Goal: Task Accomplishment & Management: Use online tool/utility

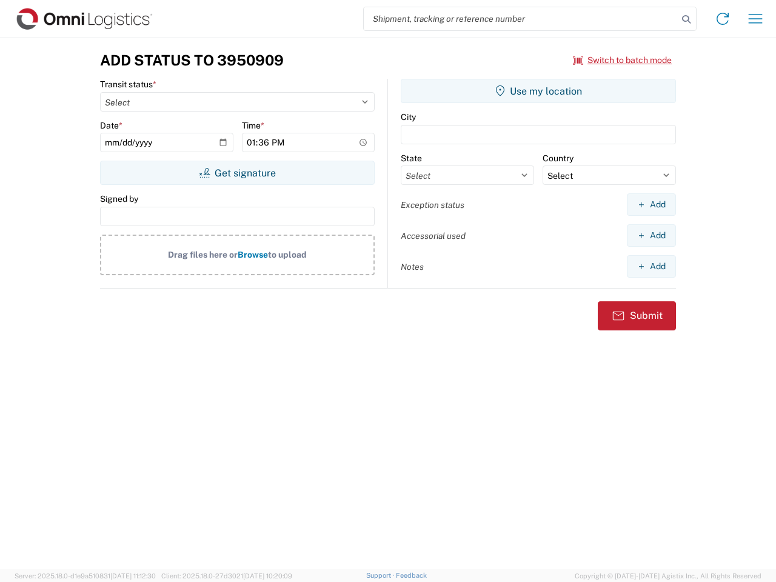
click at [521, 19] on input "search" at bounding box center [521, 18] width 314 height 23
click at [686, 19] on icon at bounding box center [686, 19] width 17 height 17
click at [723, 19] on icon at bounding box center [722, 18] width 19 height 19
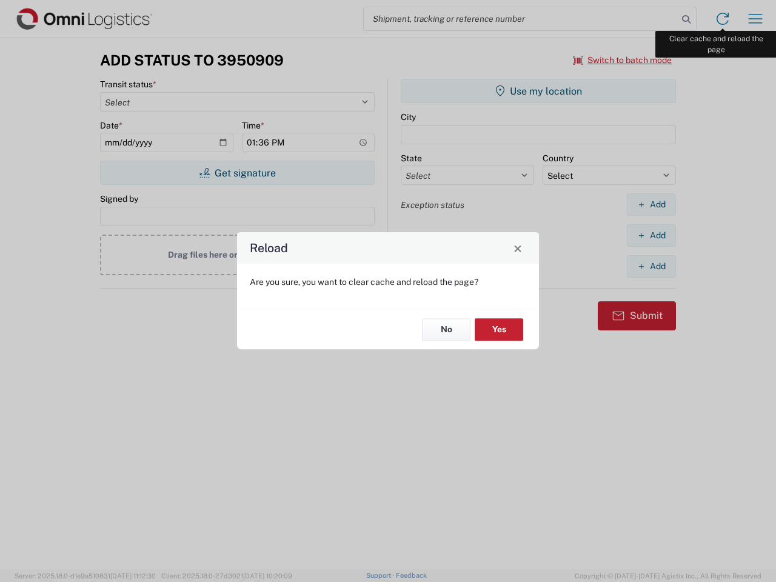
click at [755, 19] on div "Reload Are you sure, you want to clear cache and reload the page? No Yes" at bounding box center [388, 291] width 776 height 582
click at [623, 60] on div "Reload Are you sure, you want to clear cache and reload the page? No Yes" at bounding box center [388, 291] width 776 height 582
click at [237, 173] on div "Reload Are you sure, you want to clear cache and reload the page? No Yes" at bounding box center [388, 291] width 776 height 582
click at [538, 91] on div "Reload Are you sure, you want to clear cache and reload the page? No Yes" at bounding box center [388, 291] width 776 height 582
click at [651, 204] on div "Reload Are you sure, you want to clear cache and reload the page? No Yes" at bounding box center [388, 291] width 776 height 582
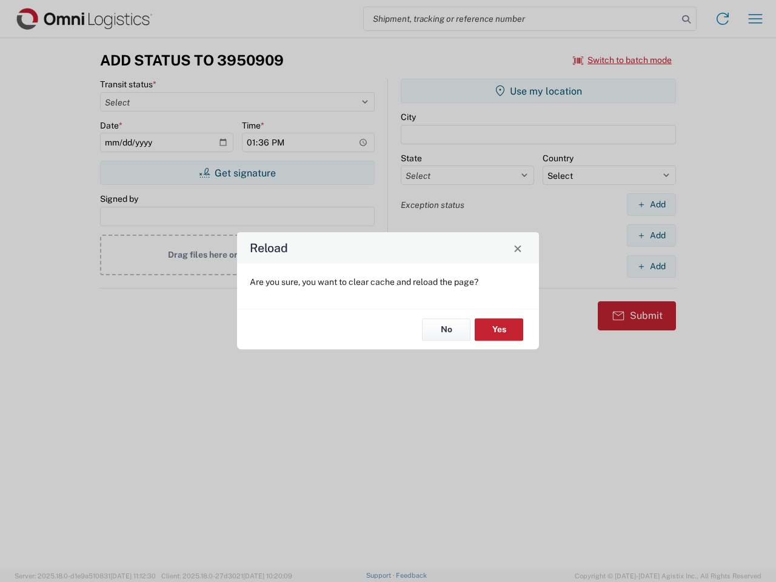
click at [651, 235] on div "Reload Are you sure, you want to clear cache and reload the page? No Yes" at bounding box center [388, 291] width 776 height 582
click at [651, 266] on div "Reload Are you sure, you want to clear cache and reload the page? No Yes" at bounding box center [388, 291] width 776 height 582
